Goal: Transaction & Acquisition: Obtain resource

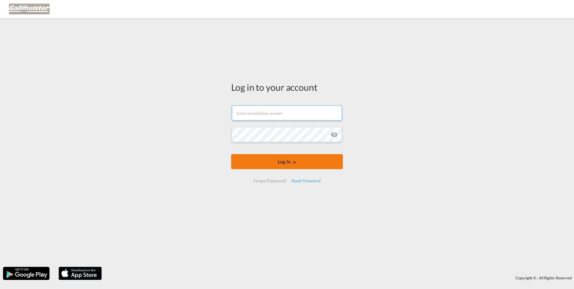
type input "[PERSON_NAME][EMAIL_ADDRESS][PERSON_NAME][PERSON_NAME][DOMAIN_NAME]"
click at [282, 160] on button "Log In" at bounding box center [287, 161] width 112 height 15
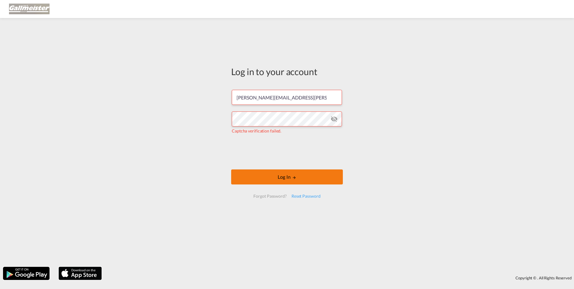
click at [254, 177] on button "Log In" at bounding box center [287, 176] width 112 height 15
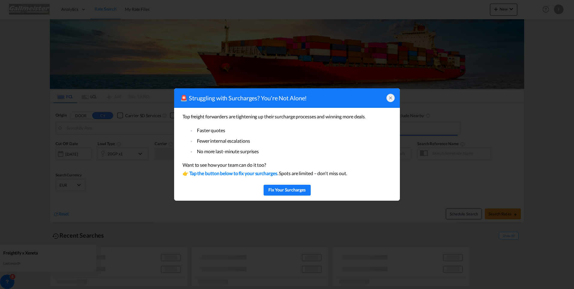
type input "[GEOGRAPHIC_DATA], [GEOGRAPHIC_DATA]"
click at [388, 100] on div at bounding box center [390, 98] width 8 height 8
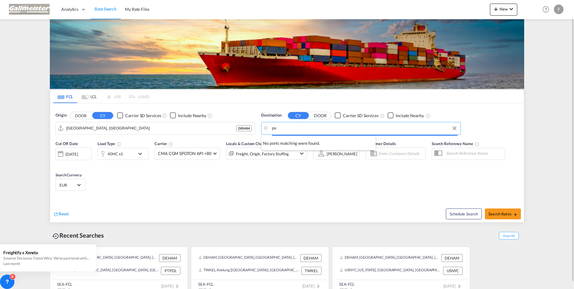
type input "p"
click at [253, 124] on body "Analytics Dashboard Reports Rate Search My Rate Files Analytics" at bounding box center [287, 144] width 574 height 289
type input "g"
type input "P"
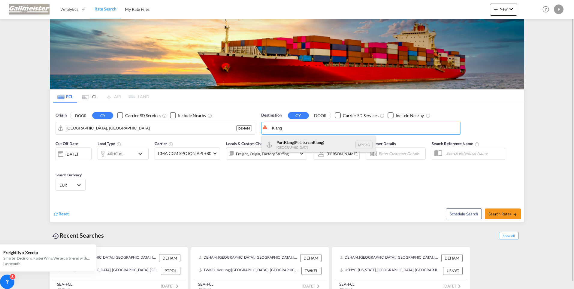
click at [294, 143] on div "[GEOGRAPHIC_DATA] ([GEOGRAPHIC_DATA] ) [GEOGRAPHIC_DATA] MYPKG" at bounding box center [319, 145] width 114 height 18
type input "[GEOGRAPHIC_DATA] ([GEOGRAPHIC_DATA]), MYPKG"
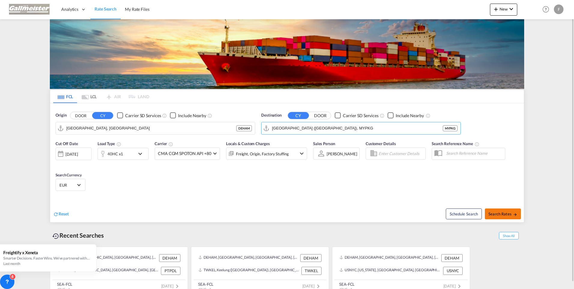
click at [499, 212] on span "Search Rates" at bounding box center [503, 213] width 29 height 5
type input "DEHAM to MYPKG / [DATE]"
